Goal: Information Seeking & Learning: Learn about a topic

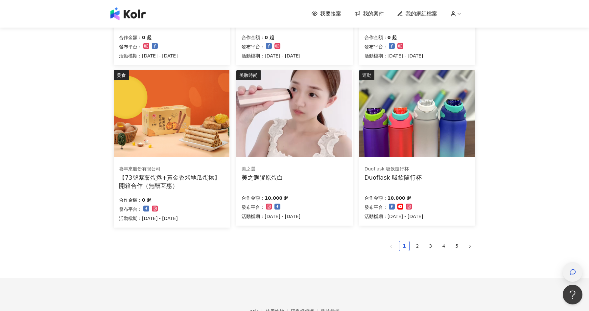
click at [573, 266] on div "button" at bounding box center [572, 272] width 9 height 15
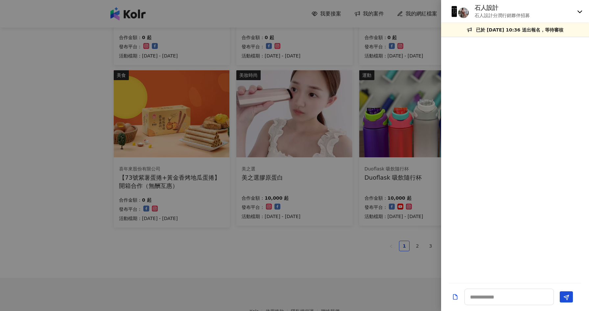
click at [577, 12] on icon at bounding box center [579, 11] width 5 height 5
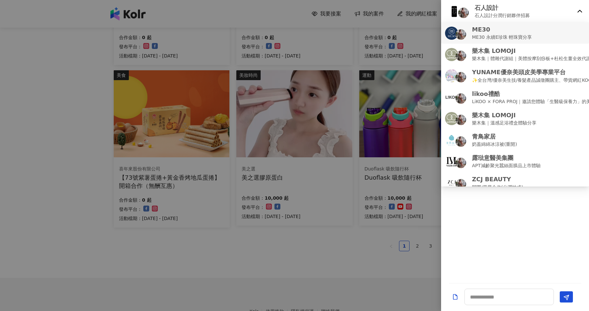
click at [571, 34] on div "ME30 ME30 永續E珍珠 輕珠寶分享" at bounding box center [515, 32] width 140 height 15
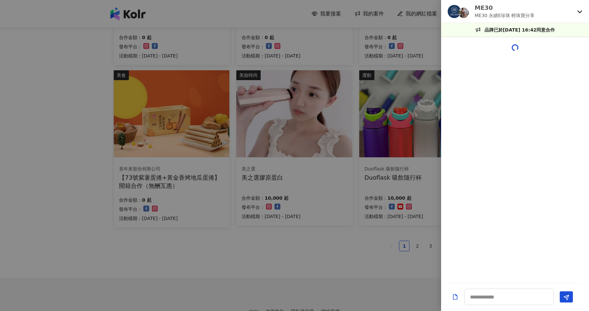
scroll to position [496, 0]
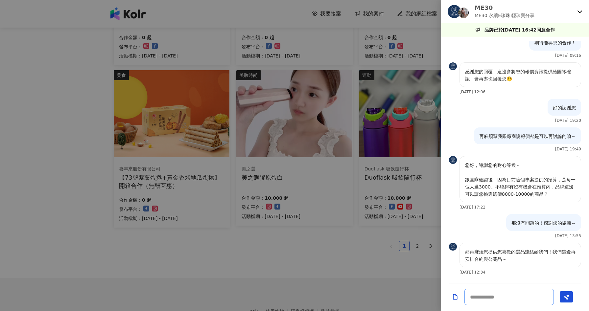
click at [499, 295] on textarea at bounding box center [508, 297] width 89 height 16
type textarea "**"
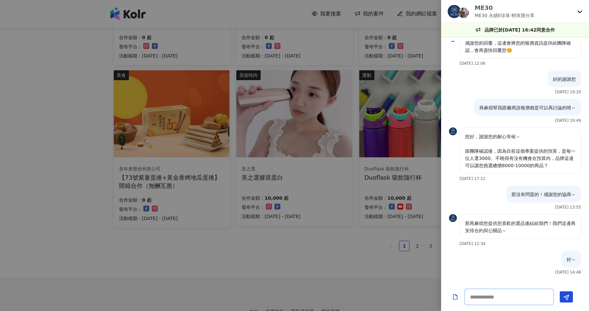
scroll to position [524, 0]
type textarea "**********"
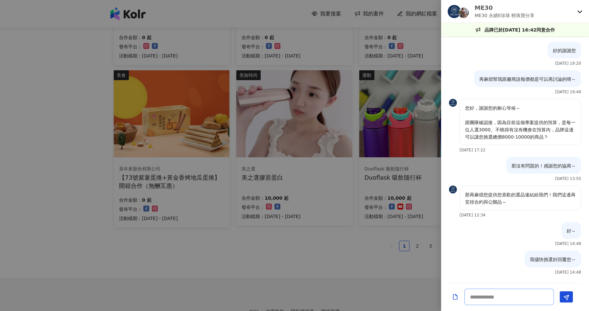
scroll to position [553, 0]
click at [355, 268] on div at bounding box center [294, 155] width 589 height 311
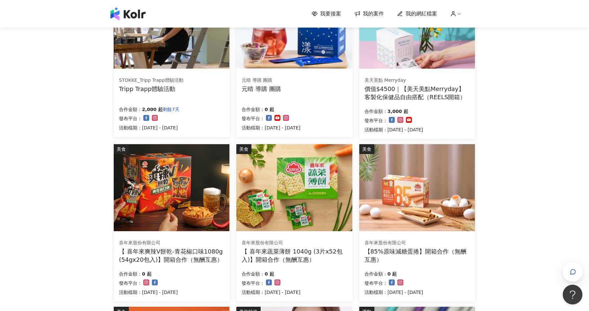
scroll to position [394, 0]
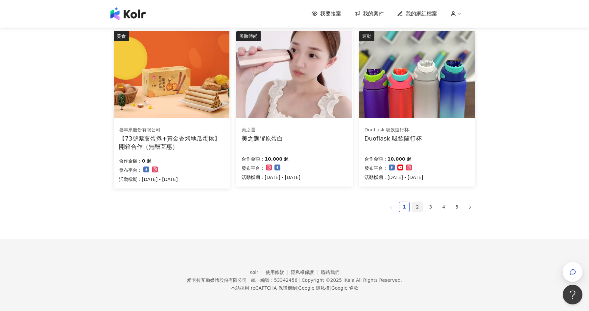
click at [416, 208] on link "2" at bounding box center [417, 207] width 10 height 10
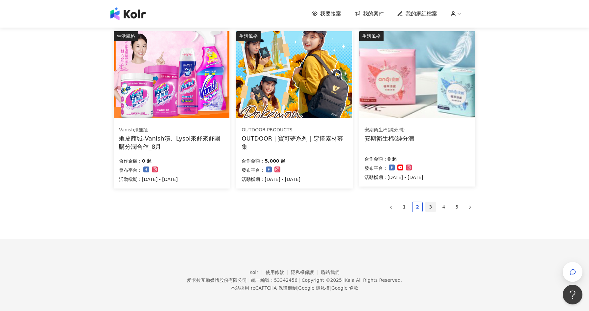
click at [429, 204] on link "3" at bounding box center [431, 207] width 10 height 10
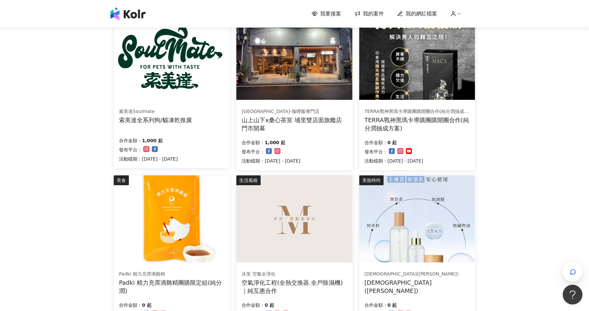
scroll to position [133, 0]
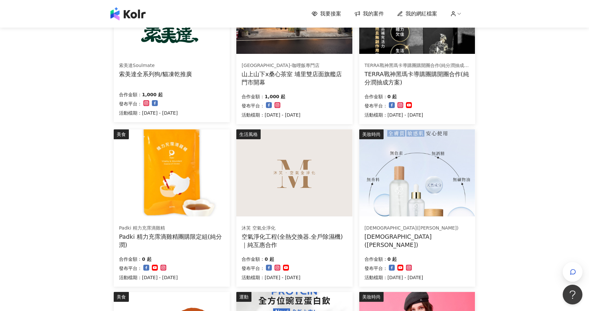
click at [441, 228] on div "極辰堂(純分潤) 極辰堂(純分潤)" at bounding box center [416, 236] width 105 height 25
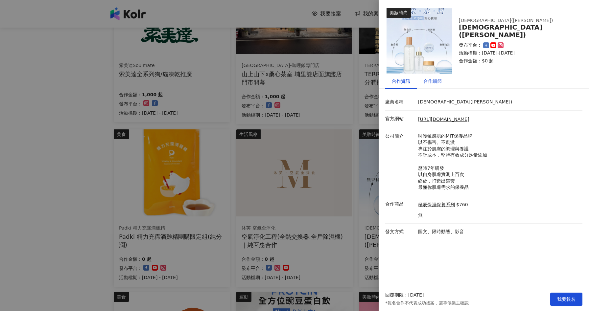
click at [440, 84] on div "合作細節" at bounding box center [432, 81] width 18 height 7
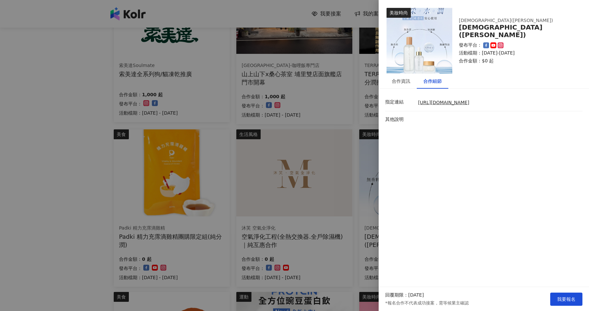
click at [57, 214] on div at bounding box center [294, 155] width 589 height 311
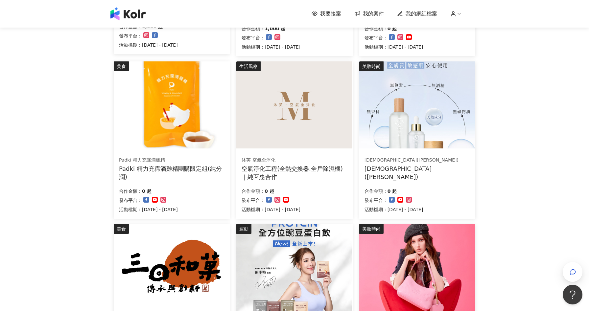
scroll to position [353, 0]
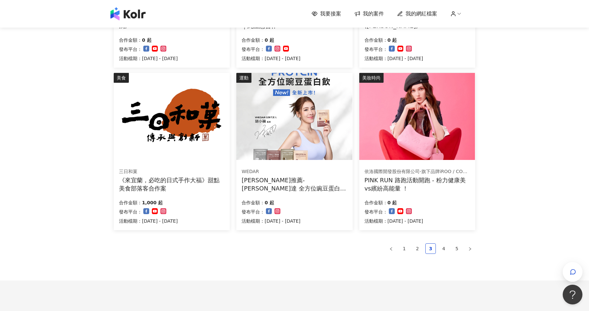
click at [450, 215] on div "合作金額： 0 起 發布平台： 活動檔期：2025/9/2 - 2025/10/31" at bounding box center [416, 211] width 105 height 28
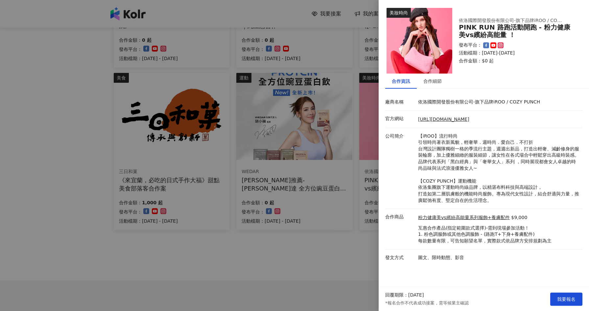
click at [335, 267] on div at bounding box center [294, 155] width 589 height 311
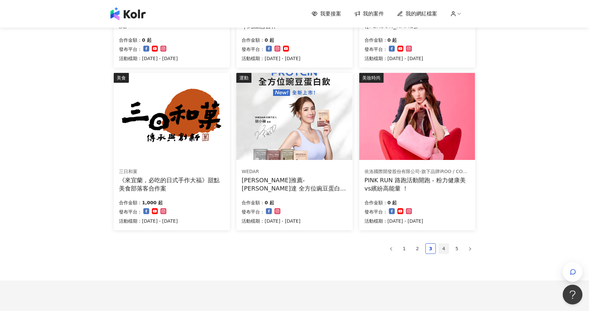
click at [443, 244] on link "4" at bounding box center [444, 249] width 10 height 10
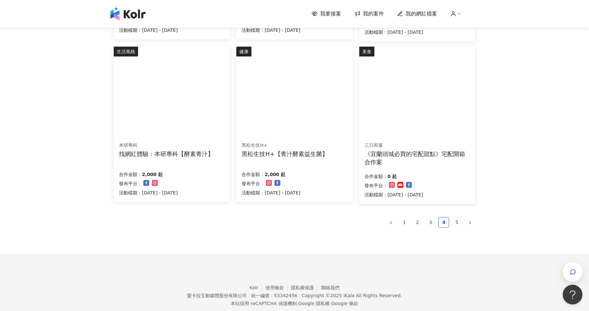
scroll to position [392, 0]
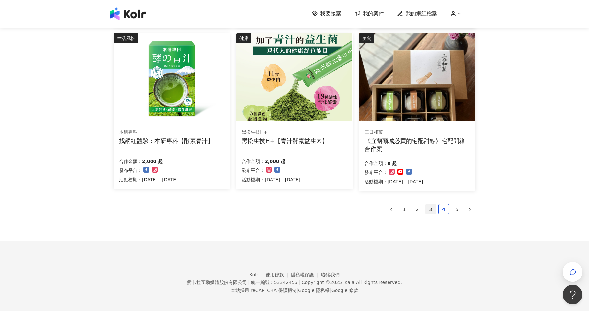
click at [428, 213] on li "3" at bounding box center [430, 209] width 11 height 11
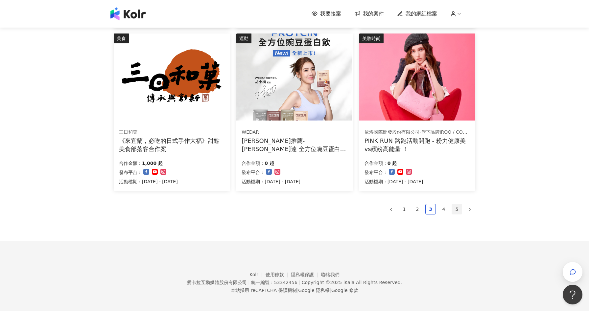
click at [459, 208] on link "5" at bounding box center [457, 209] width 10 height 10
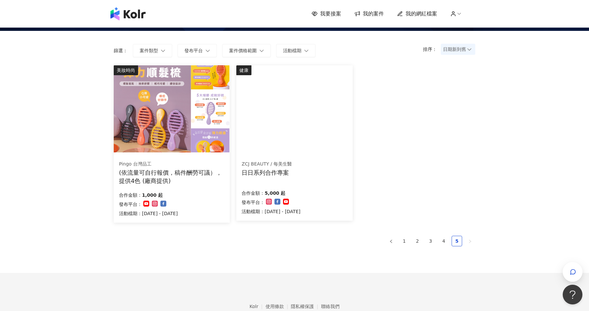
scroll to position [0, 0]
